Goal: Information Seeking & Learning: Understand process/instructions

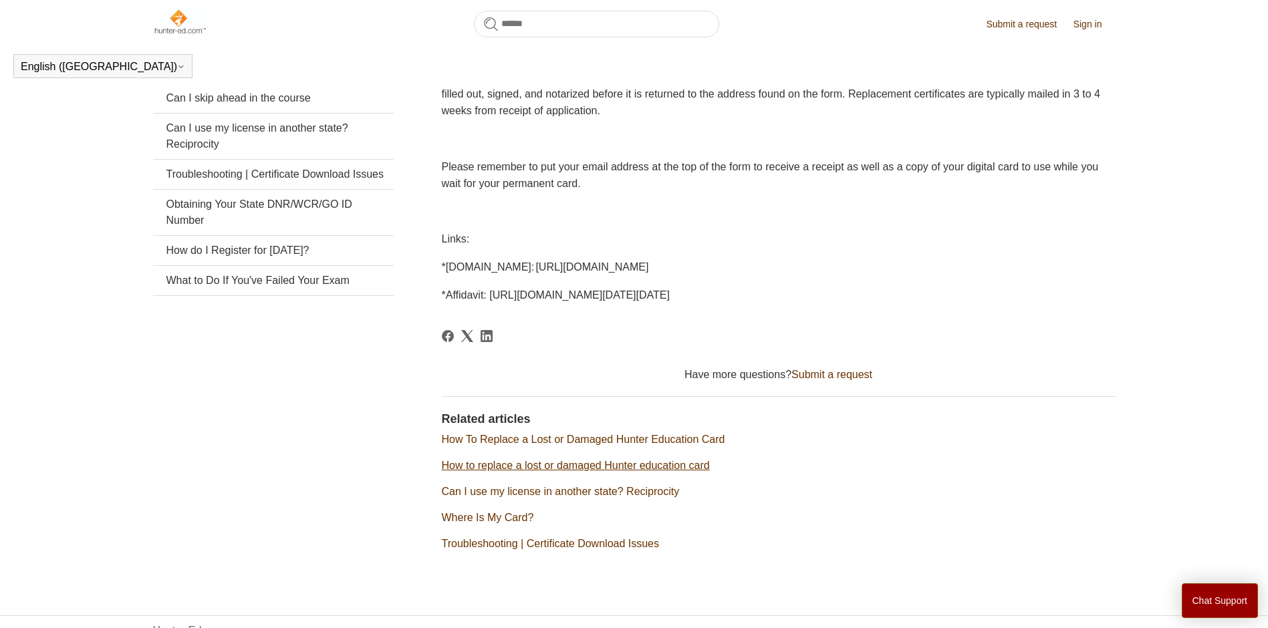
scroll to position [310, 0]
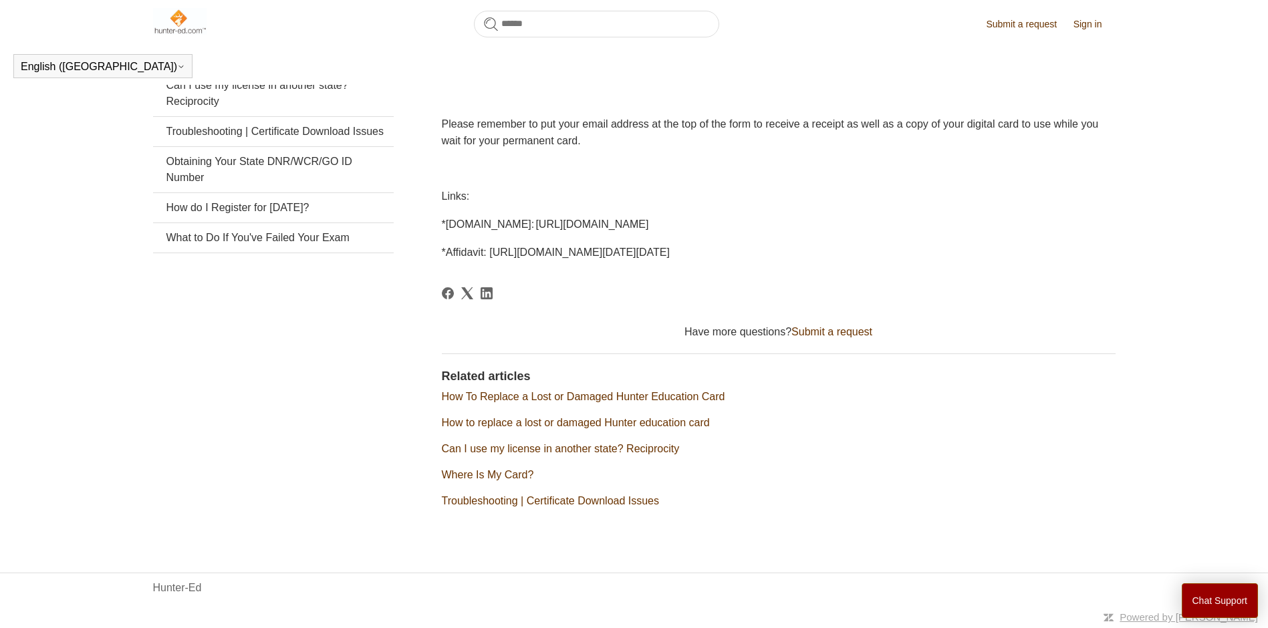
click at [502, 398] on link "How To Replace a Lost or Damaged Hunter Education Card" at bounding box center [583, 396] width 283 height 11
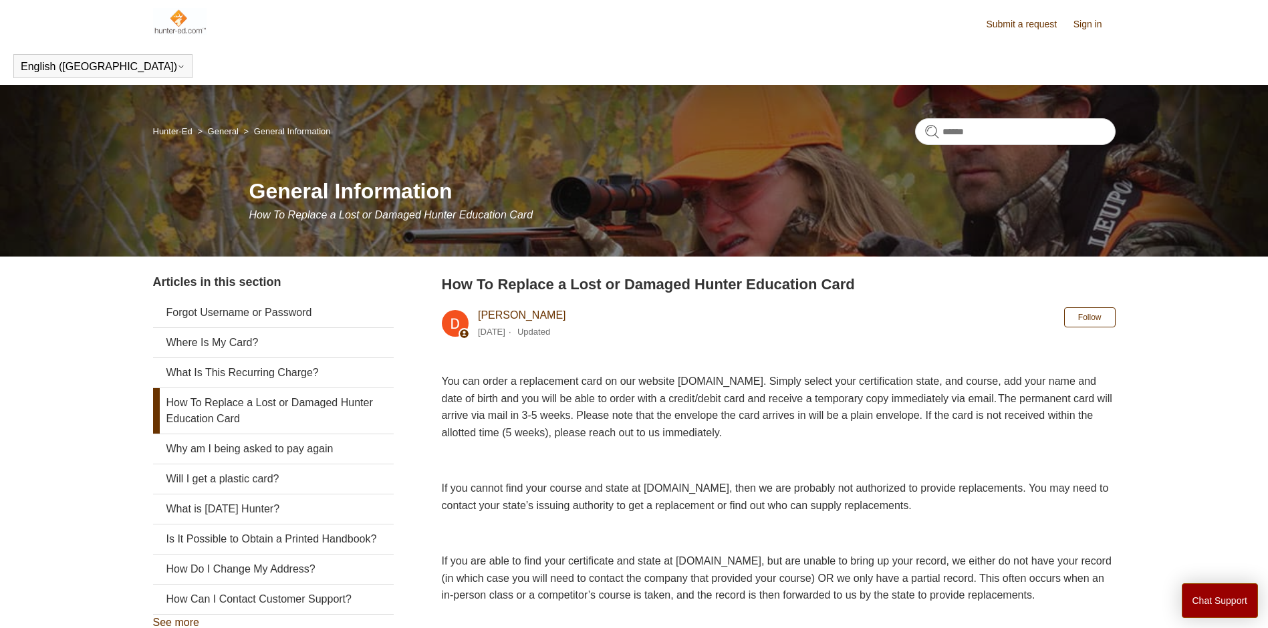
click at [175, 13] on img at bounding box center [180, 21] width 54 height 27
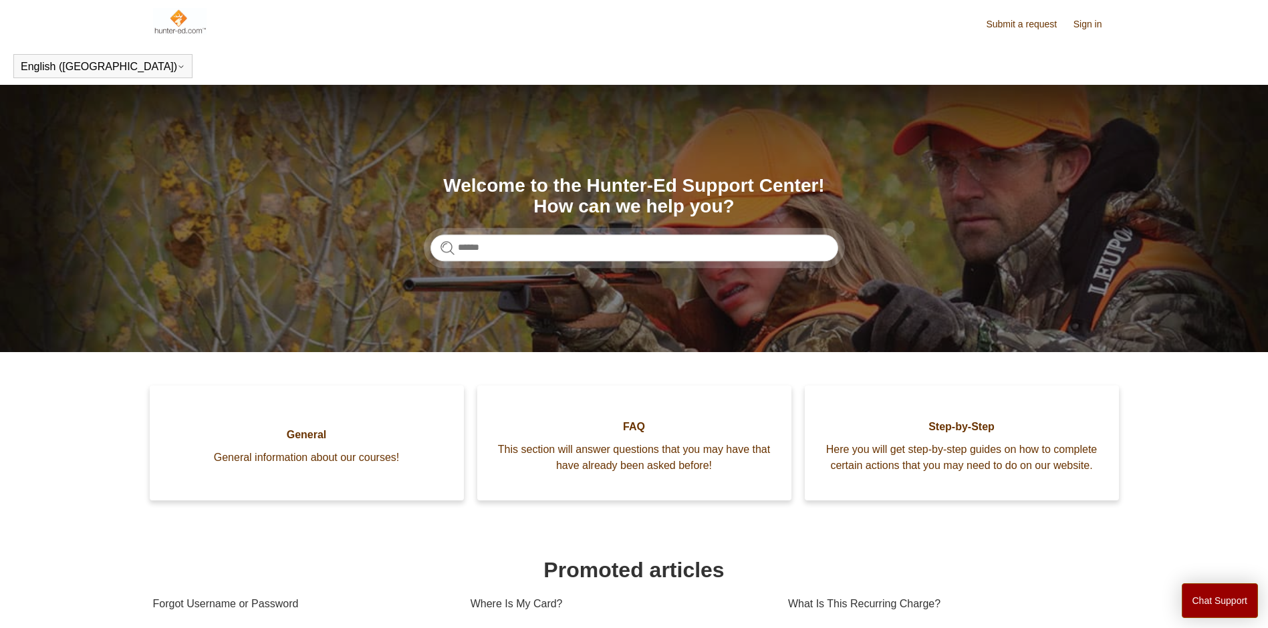
scroll to position [197, 0]
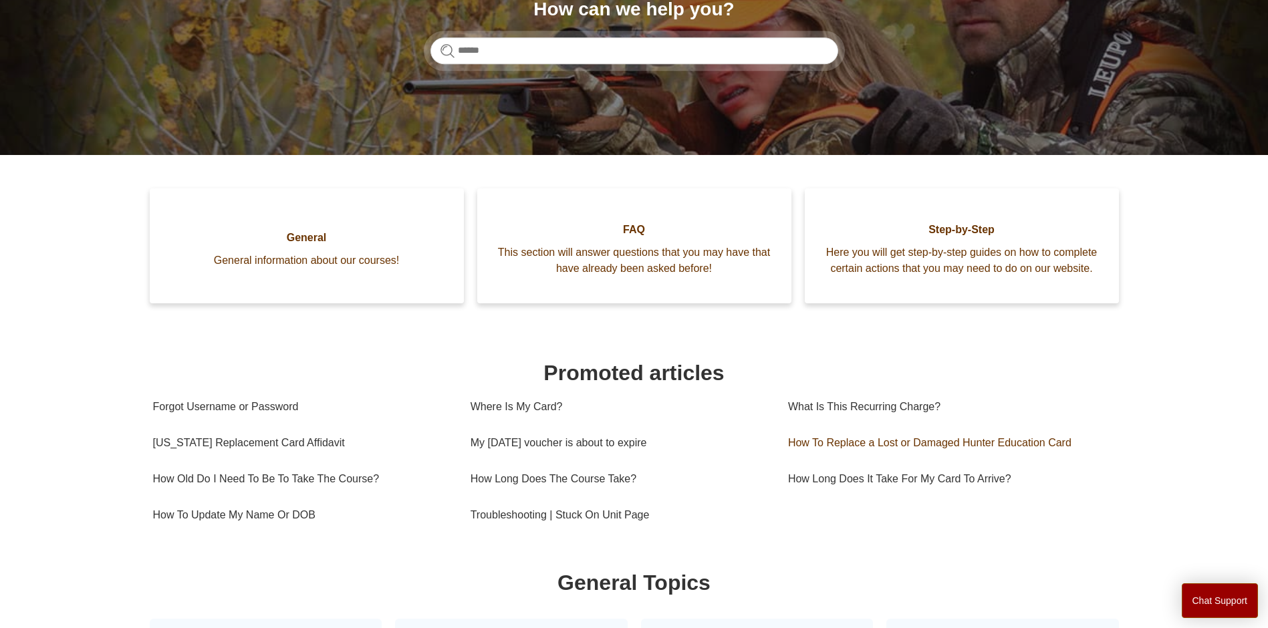
click at [820, 443] on link "How To Replace a Lost or Damaged Hunter Education Card" at bounding box center [947, 443] width 318 height 36
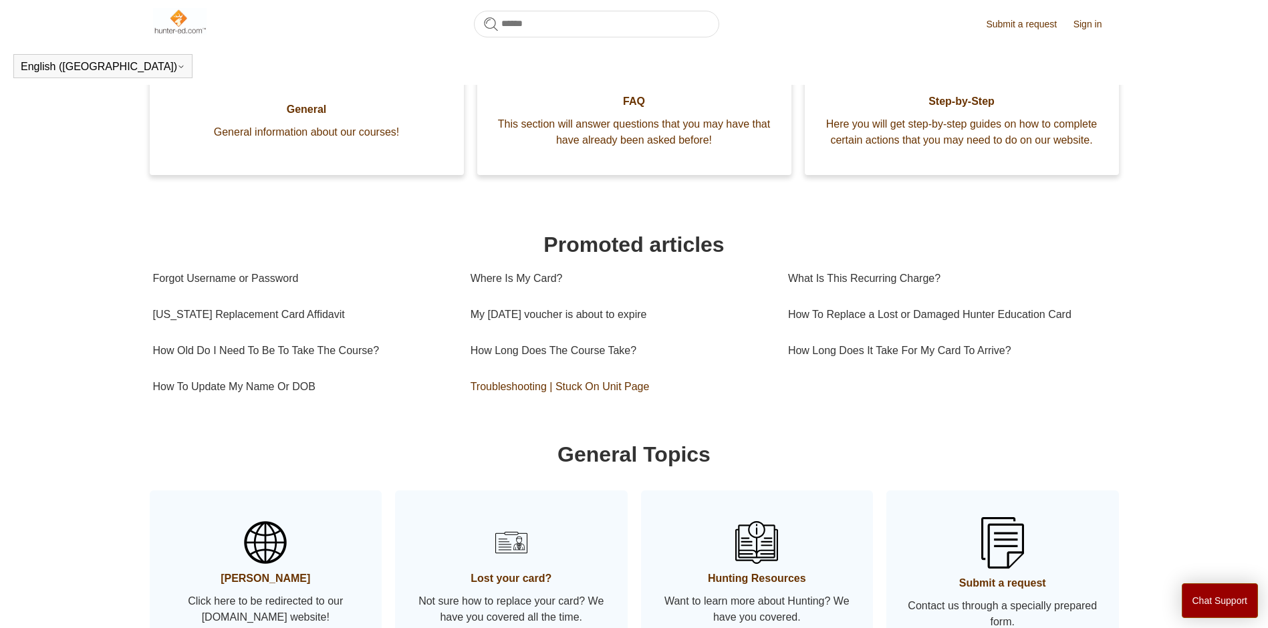
scroll to position [552, 0]
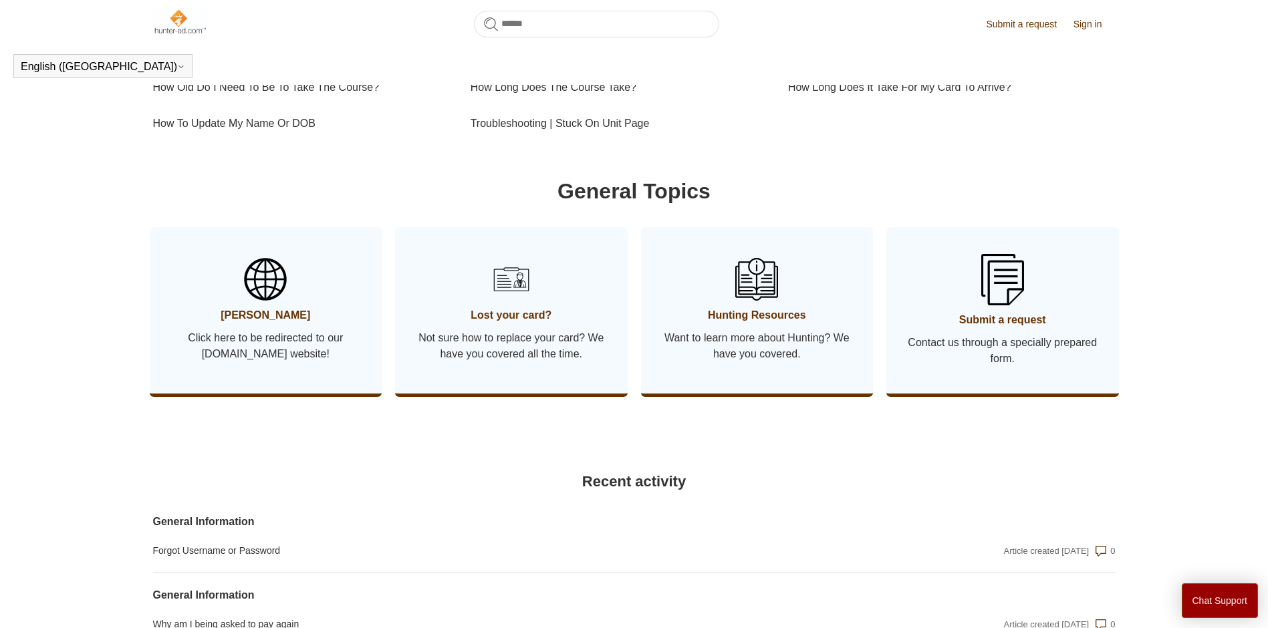
click at [521, 321] on span "Lost your card?" at bounding box center [511, 316] width 193 height 16
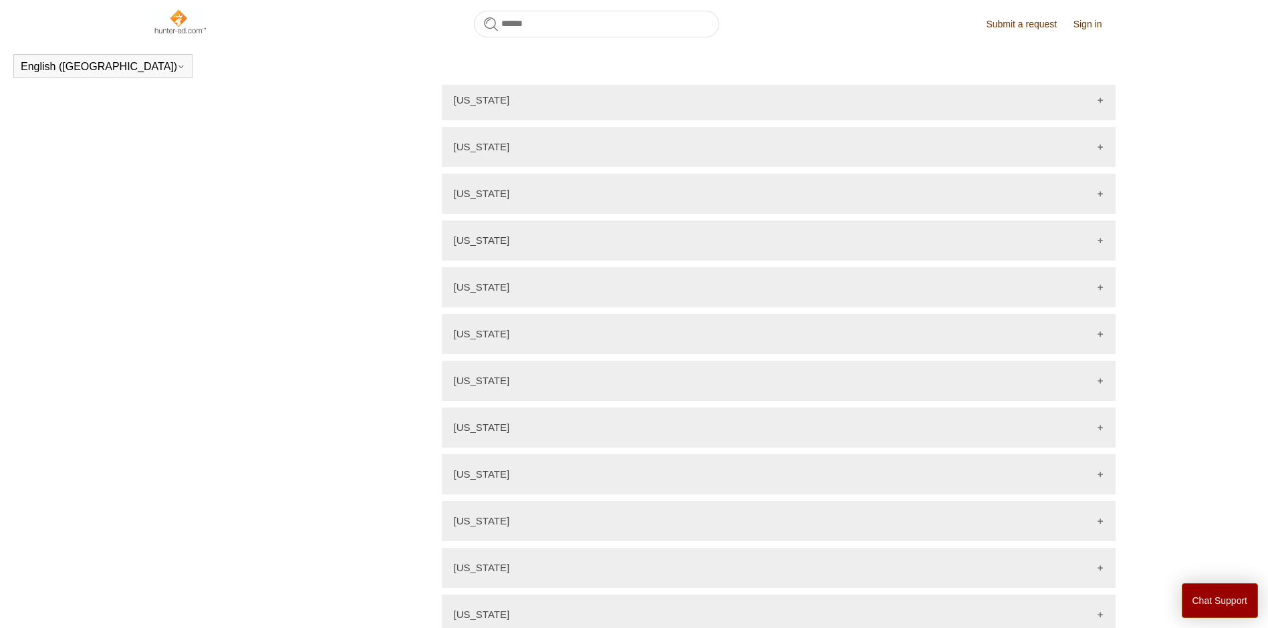
scroll to position [558, 0]
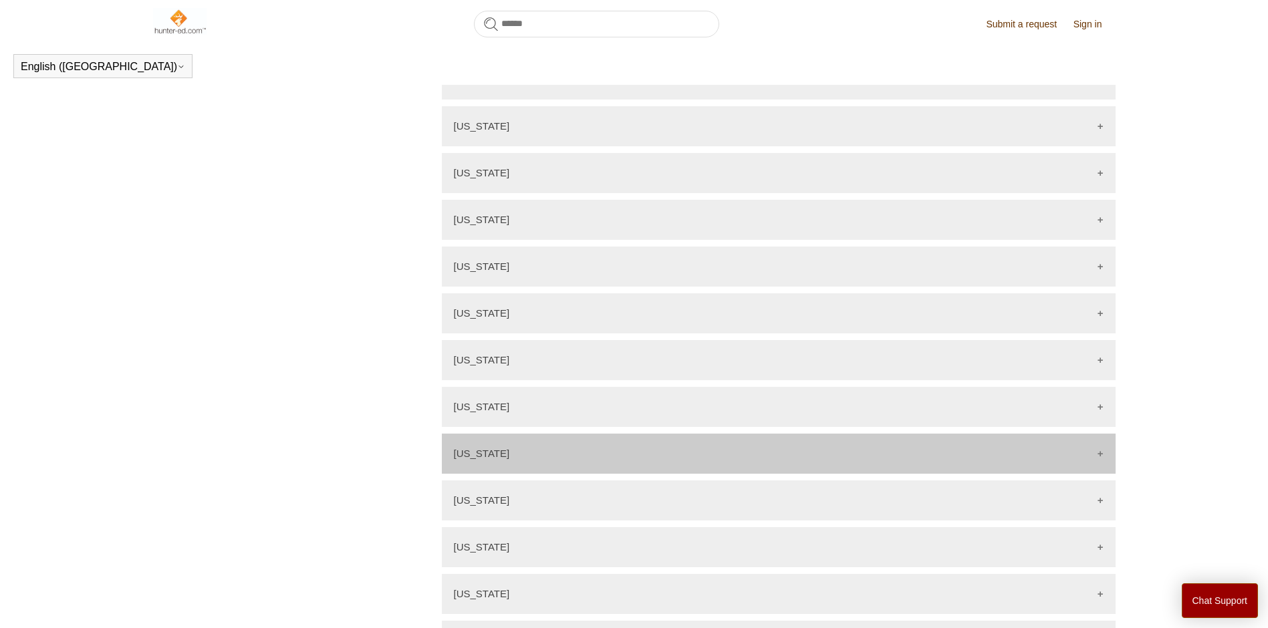
click at [510, 443] on div "Idaho" at bounding box center [779, 454] width 674 height 40
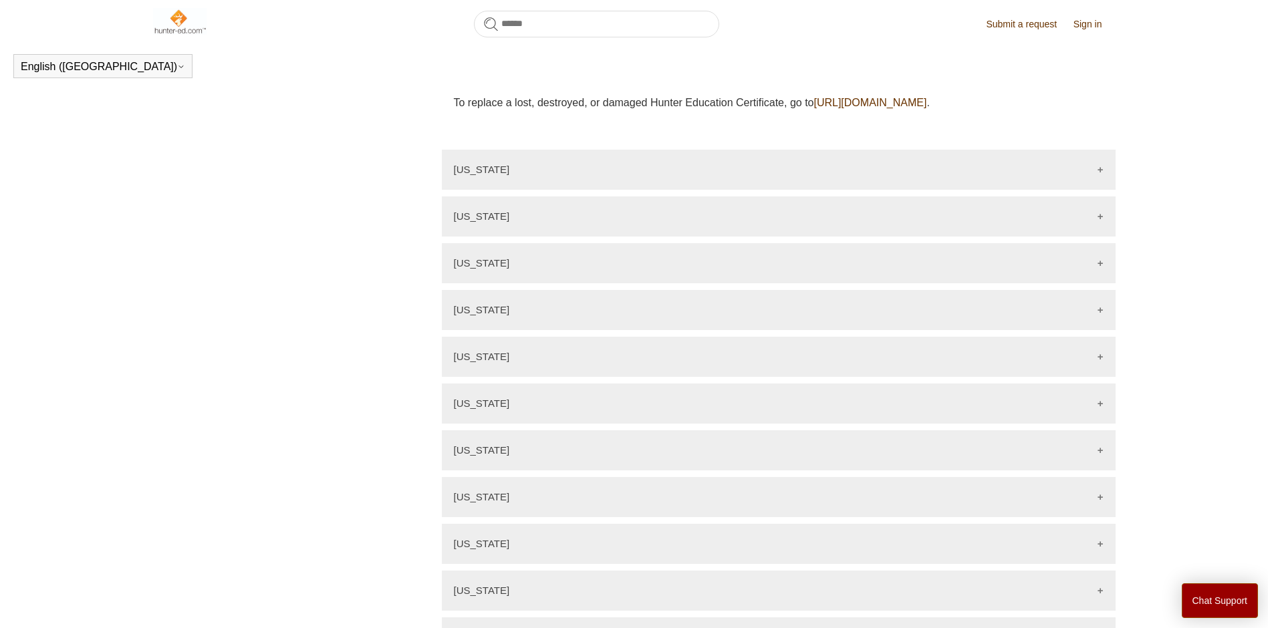
scroll to position [1088, 0]
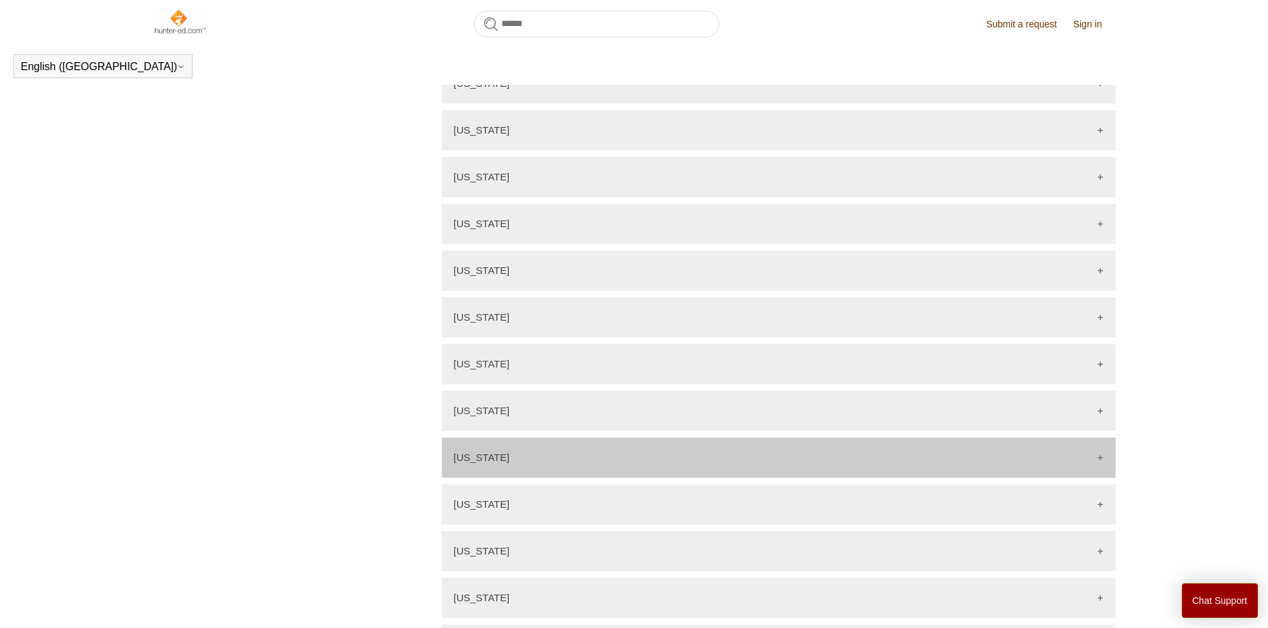
click at [467, 452] on p "Missouri" at bounding box center [482, 457] width 56 height 11
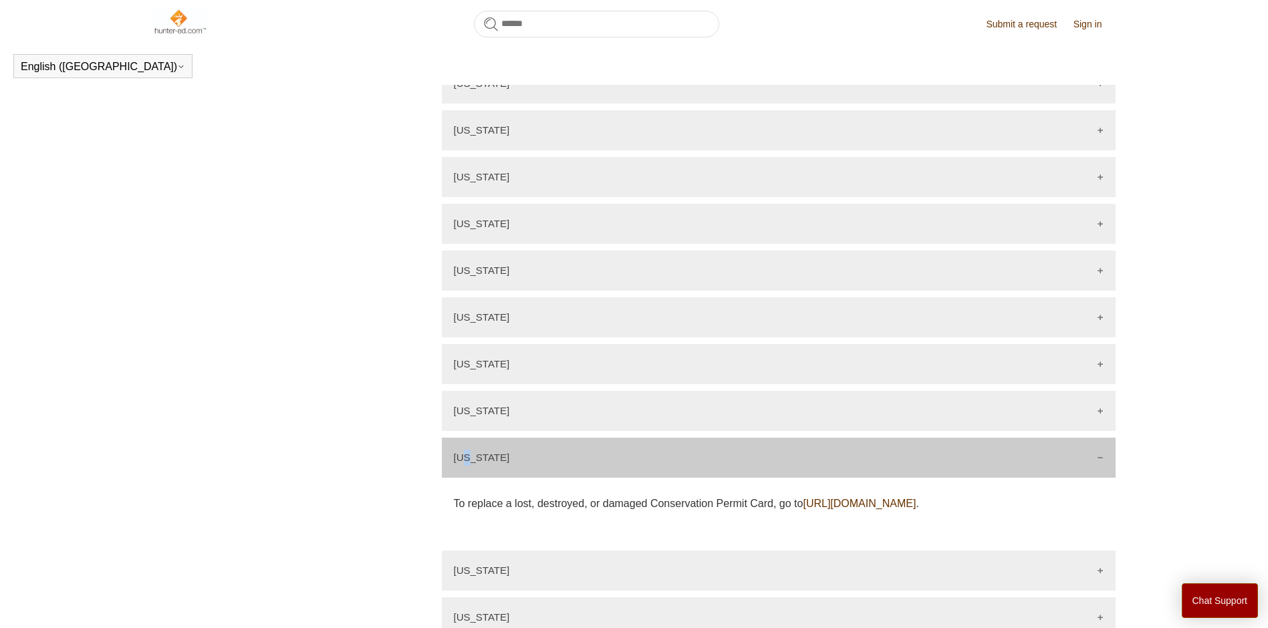
click at [220, 395] on aside "Articles in this section How To Update My Name Or DOB Troubleshooting | Stuck O…" at bounding box center [273, 353] width 241 height 2411
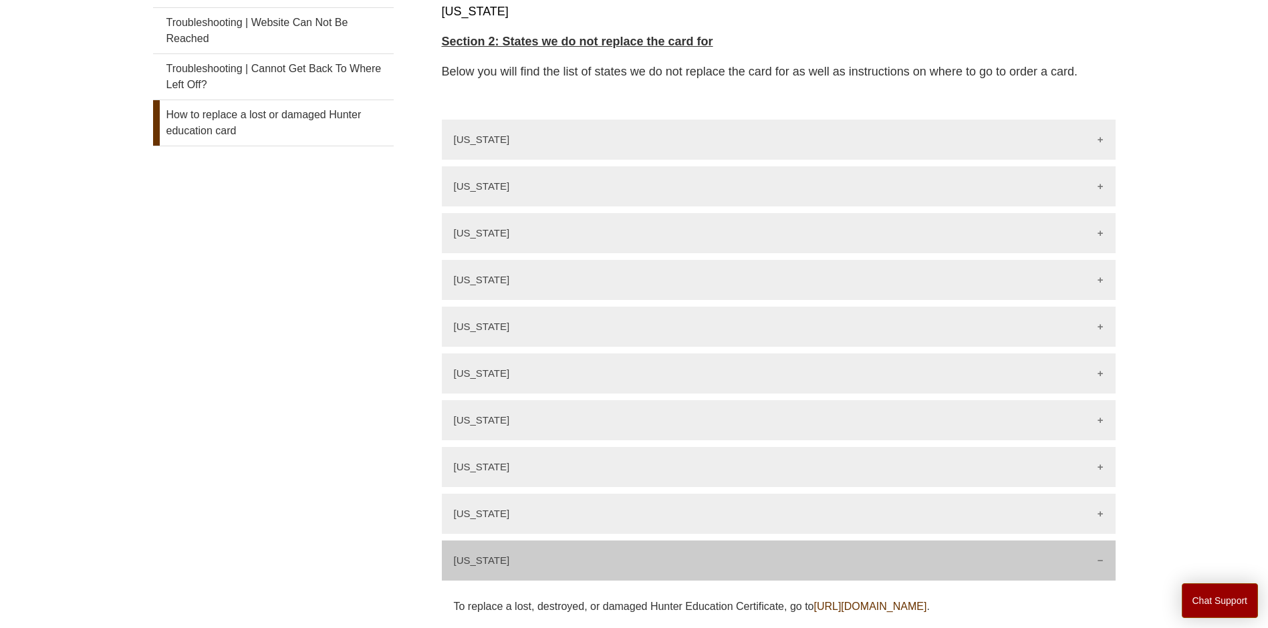
scroll to position [132, 0]
